Goal: Task Accomplishment & Management: Manage account settings

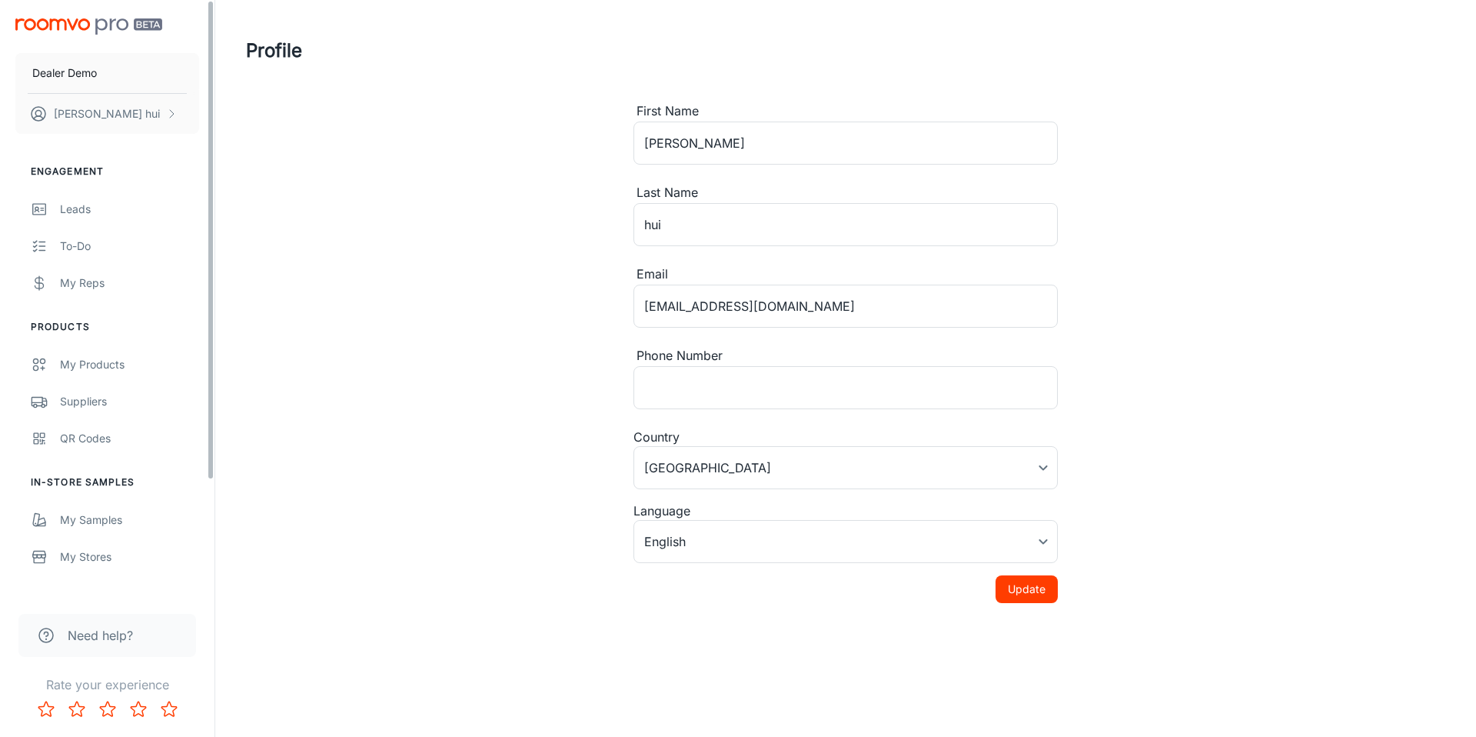
click at [354, 165] on div "Profile First Name Jeff ​ Last Name hui ​ Email jefftzhk@gmail.com ​ Phone Numb…" at bounding box center [846, 301] width 1236 height 603
type input "[GEOGRAPHIC_DATA]"
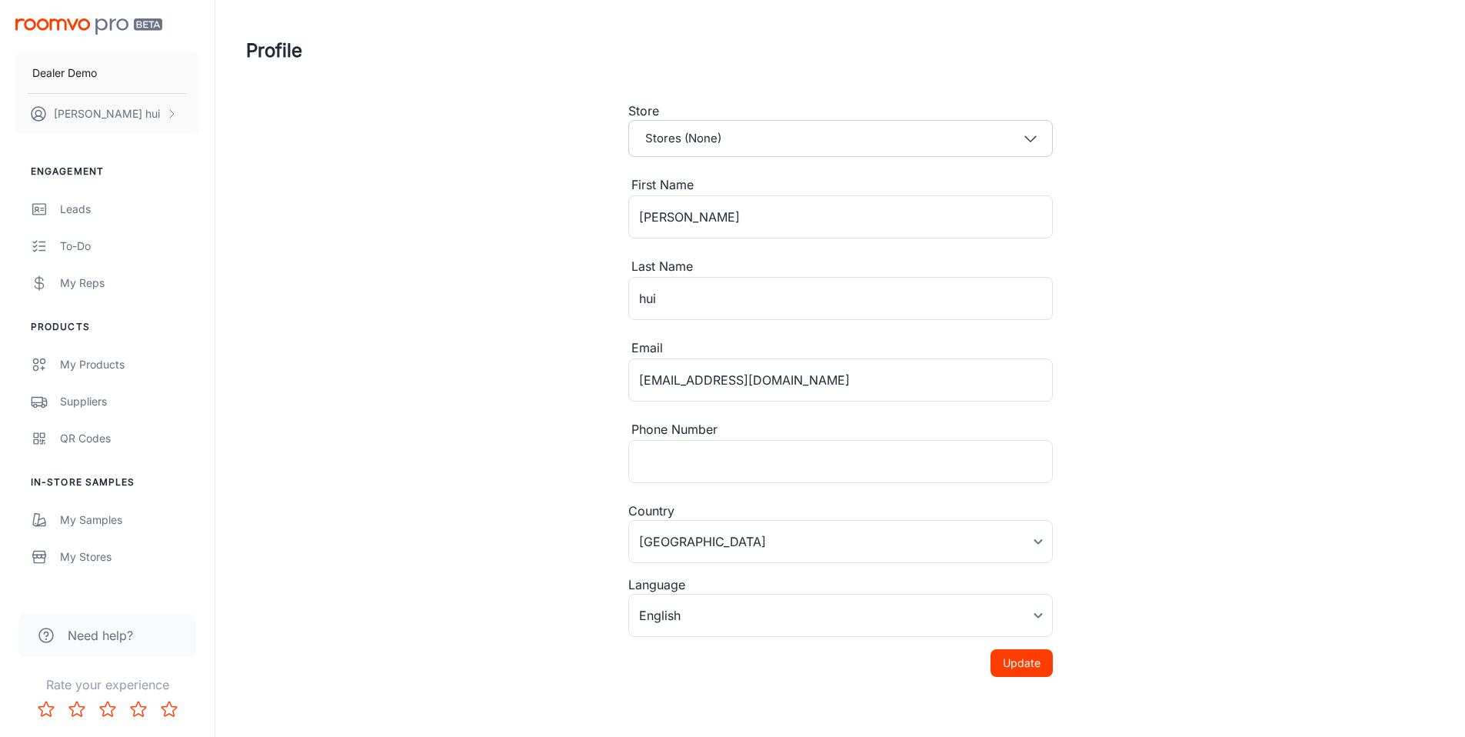
click at [354, 165] on div "Profile Store Stores (None) First Name [PERSON_NAME] ​ Last Name [PERSON_NAME] …" at bounding box center [840, 363] width 1225 height 726
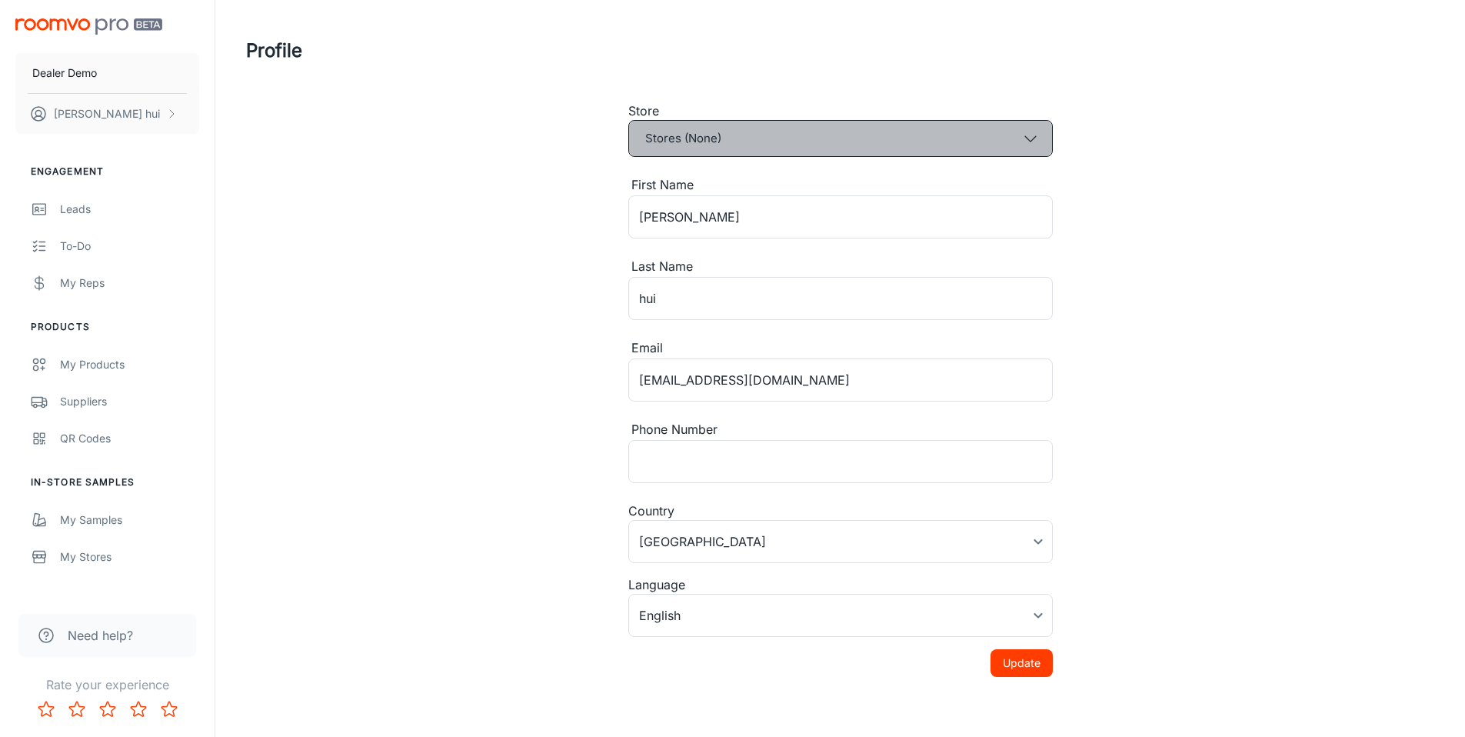
click at [877, 120] on button "Stores (None)" at bounding box center [840, 138] width 424 height 37
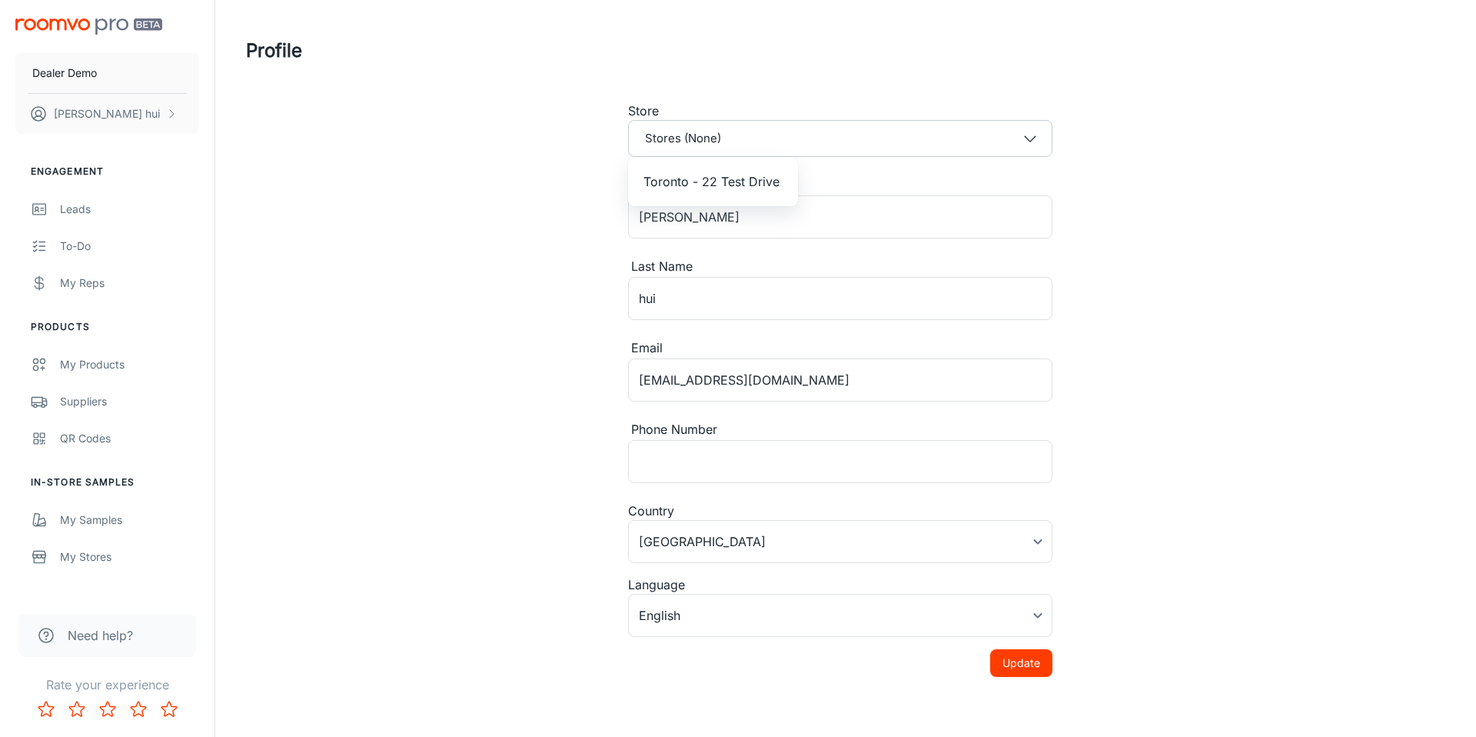
click at [697, 175] on span "Toronto - 22 Test Drive" at bounding box center [712, 181] width 136 height 18
click at [344, 293] on div "Profile Store [GEOGRAPHIC_DATA] - 22 Test Drive First Name [PERSON_NAME] ​ Last…" at bounding box center [840, 363] width 1225 height 726
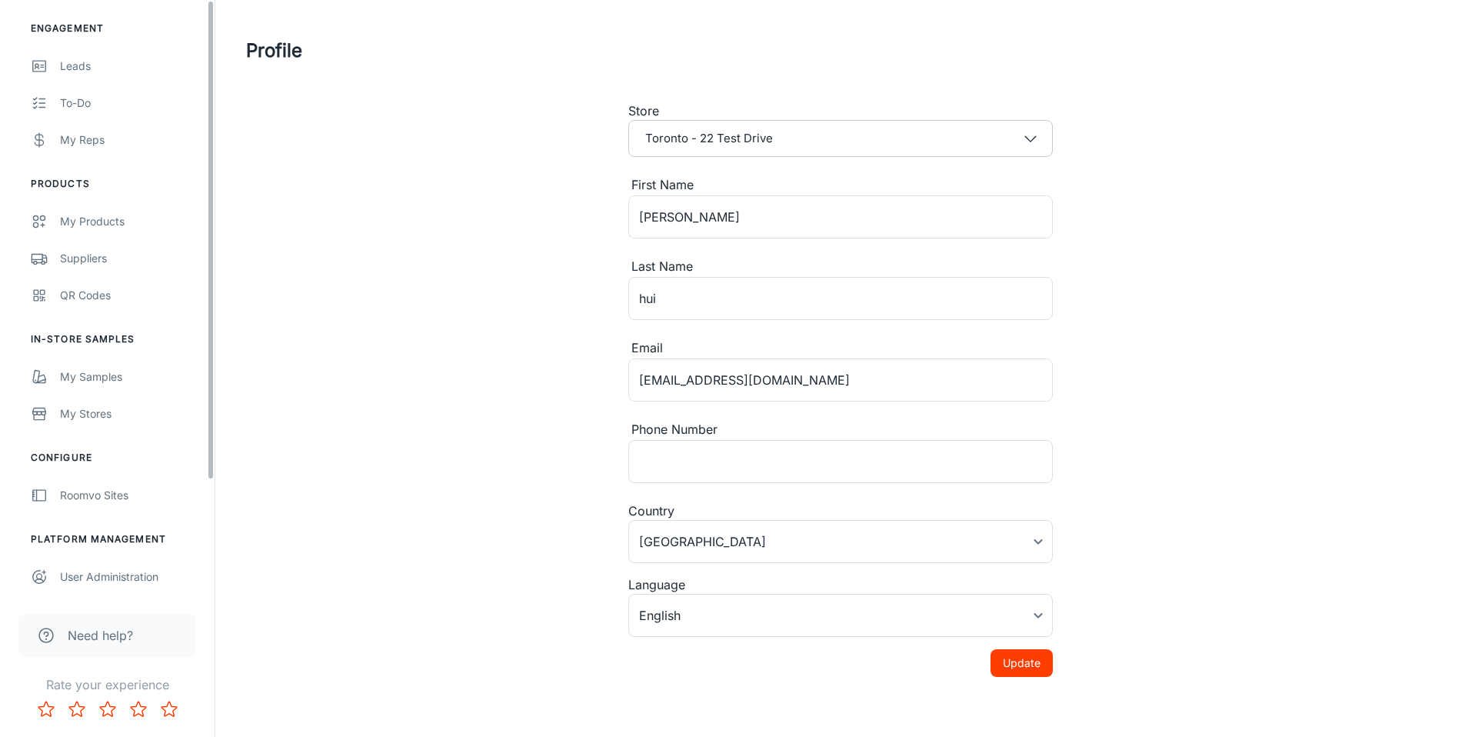
scroll to position [51, 0]
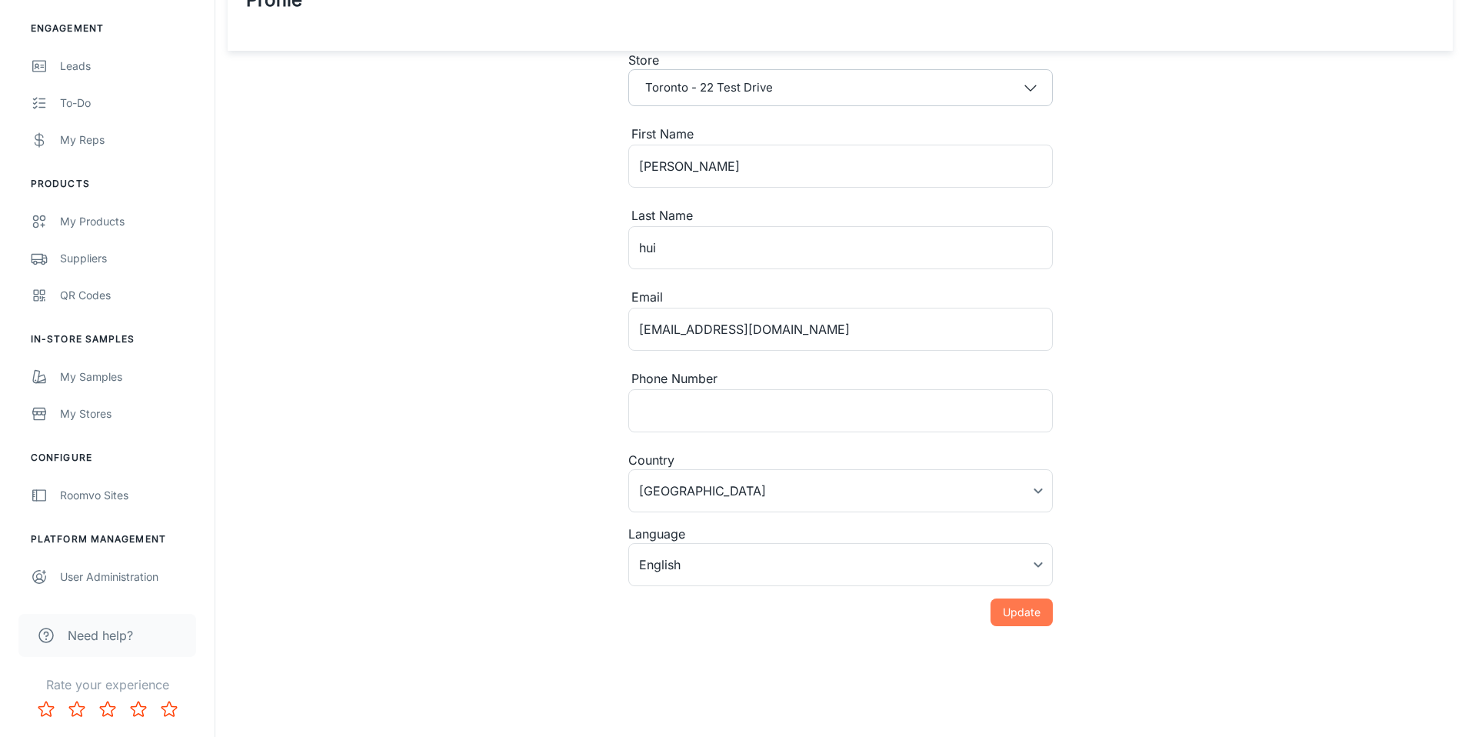
click at [1009, 621] on button "Update" at bounding box center [1021, 612] width 62 height 28
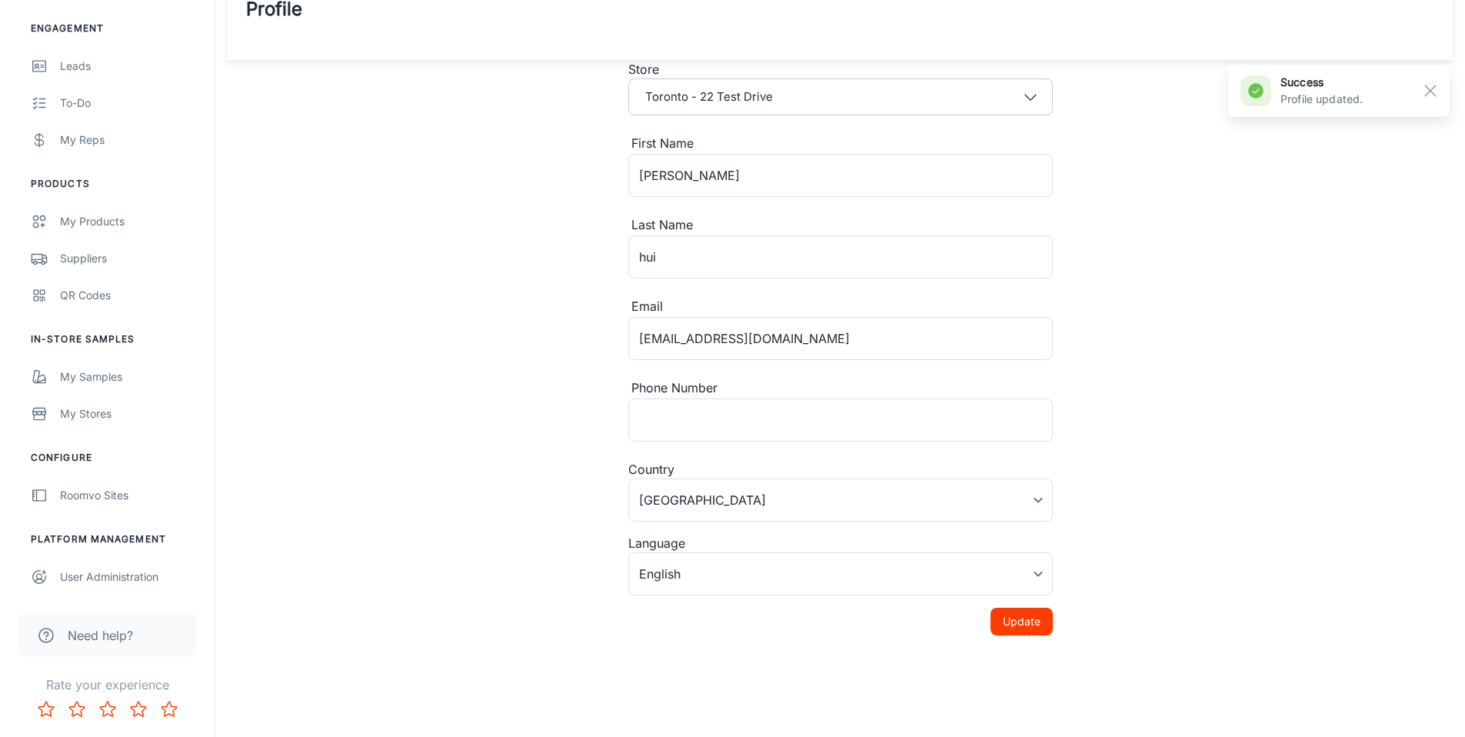
scroll to position [0, 0]
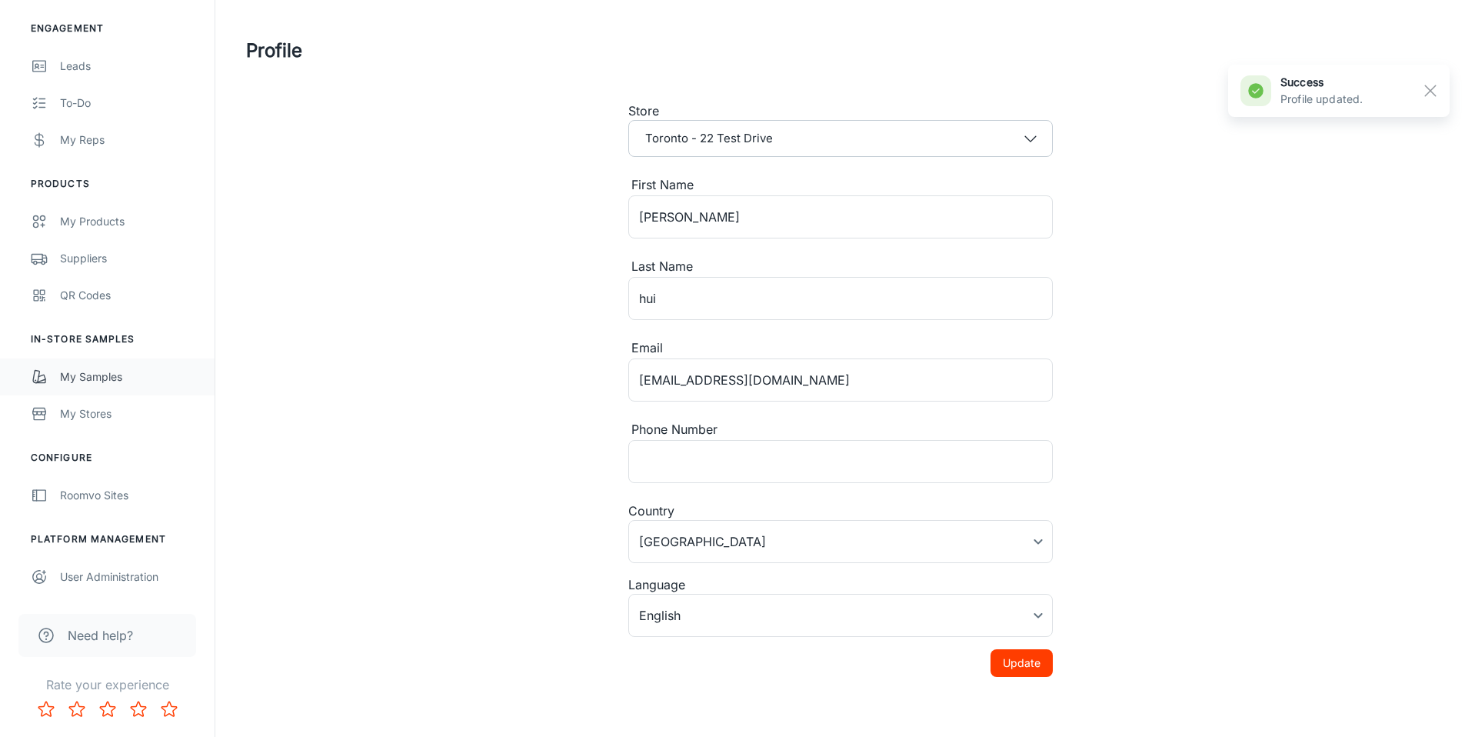
click at [135, 358] on link "My Samples" at bounding box center [107, 376] width 215 height 37
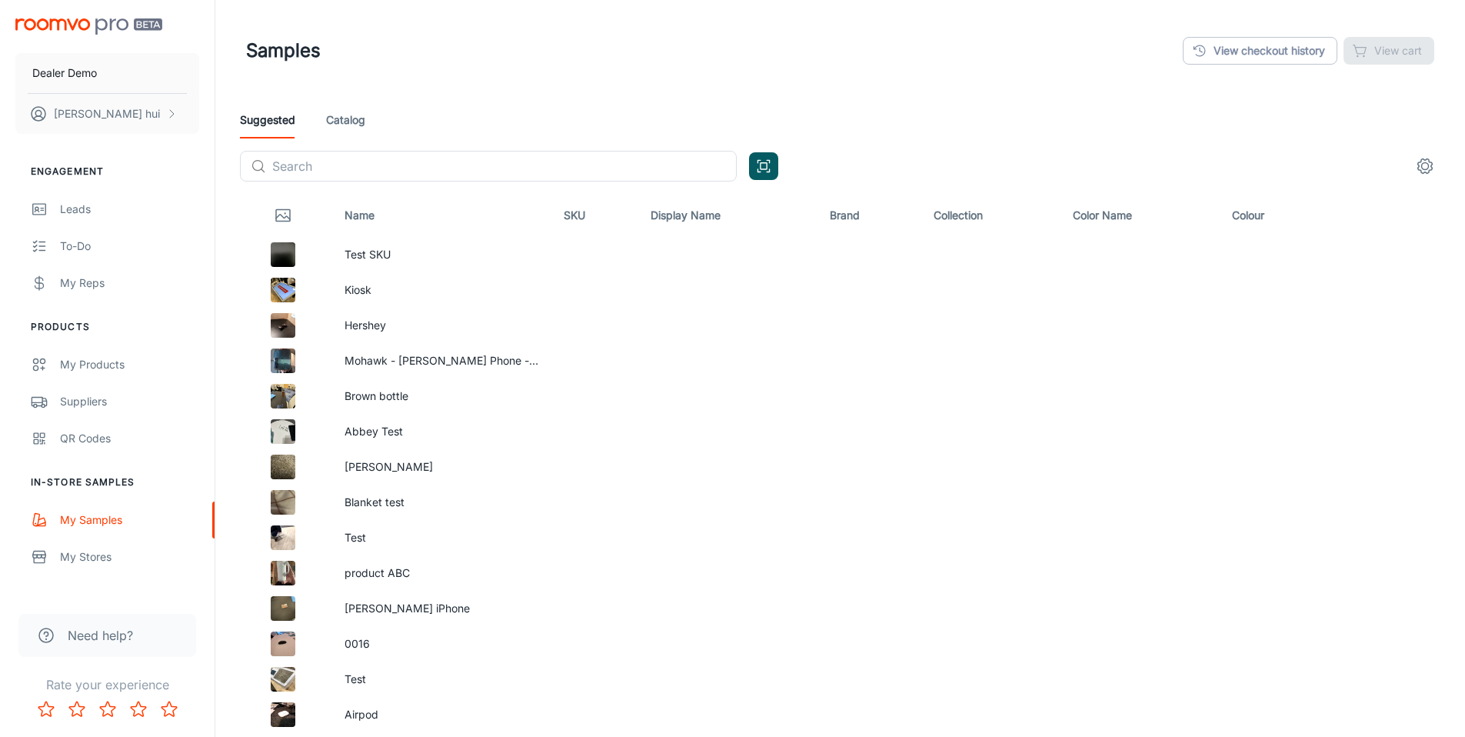
click at [380, 113] on div "Suggested Catalog" at bounding box center [840, 119] width 1200 height 37
click at [342, 127] on link "Catalog" at bounding box center [345, 119] width 39 height 37
